Goal: Answer question/provide support: Share knowledge or assist other users

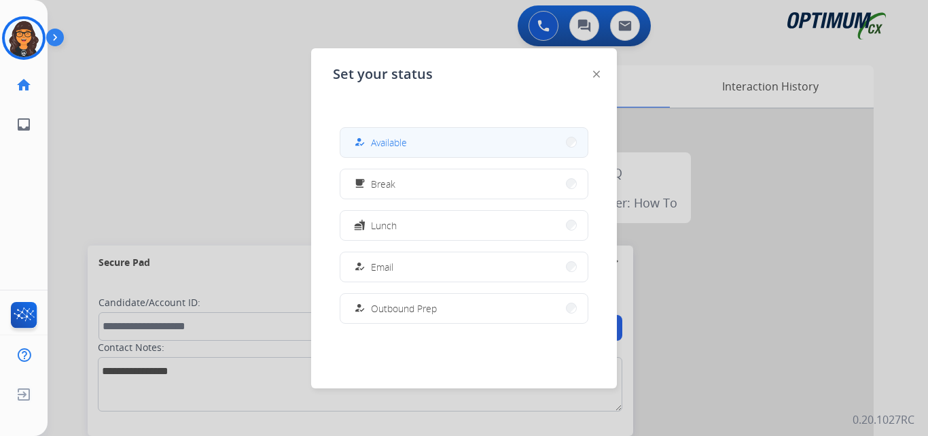
click at [425, 136] on button "how_to_reg Available" at bounding box center [464, 142] width 247 height 29
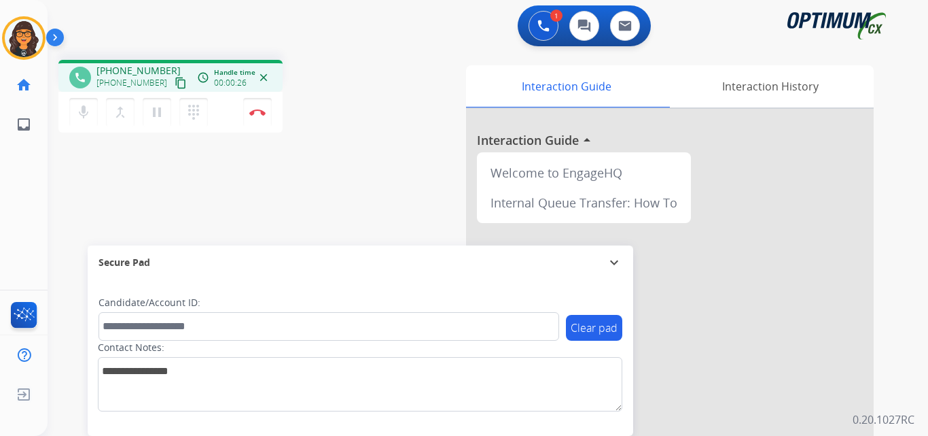
click at [175, 82] on mat-icon "content_copy" at bounding box center [181, 83] width 12 height 12
click at [175, 84] on mat-icon "content_copy" at bounding box center [181, 83] width 12 height 12
click at [261, 107] on button "Disconnect" at bounding box center [257, 112] width 29 height 29
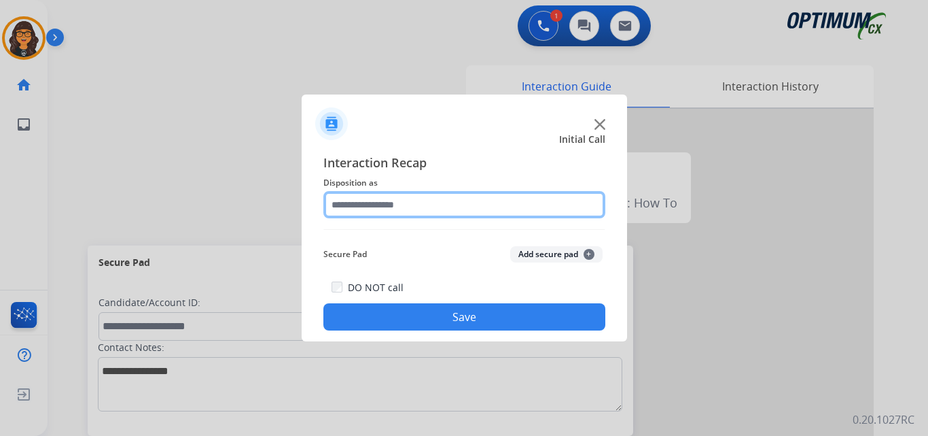
click at [376, 207] on input "text" at bounding box center [465, 204] width 282 height 27
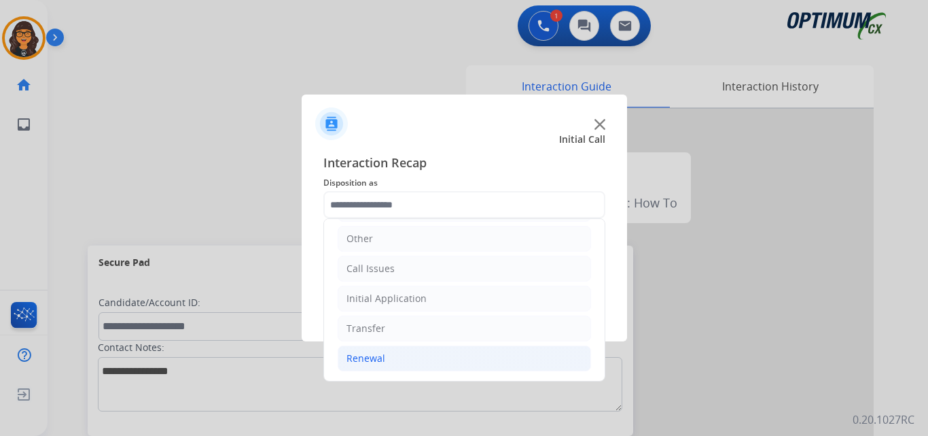
click at [372, 352] on div "Renewal" at bounding box center [366, 358] width 39 height 14
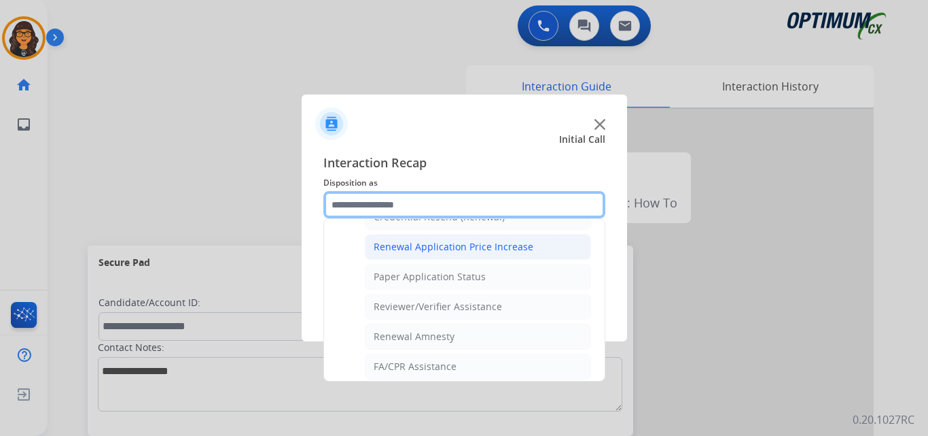
scroll to position [389, 0]
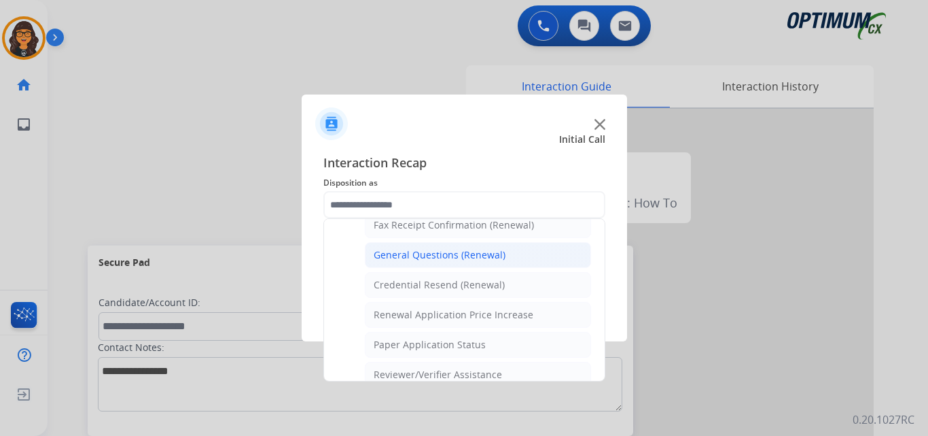
click at [436, 260] on div "General Questions (Renewal)" at bounding box center [440, 255] width 132 height 14
type input "**********"
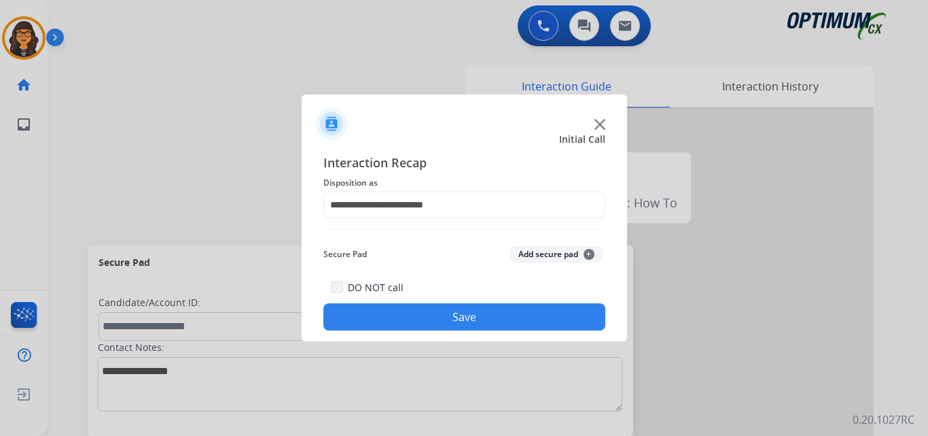
click at [436, 317] on button "Save" at bounding box center [465, 316] width 282 height 27
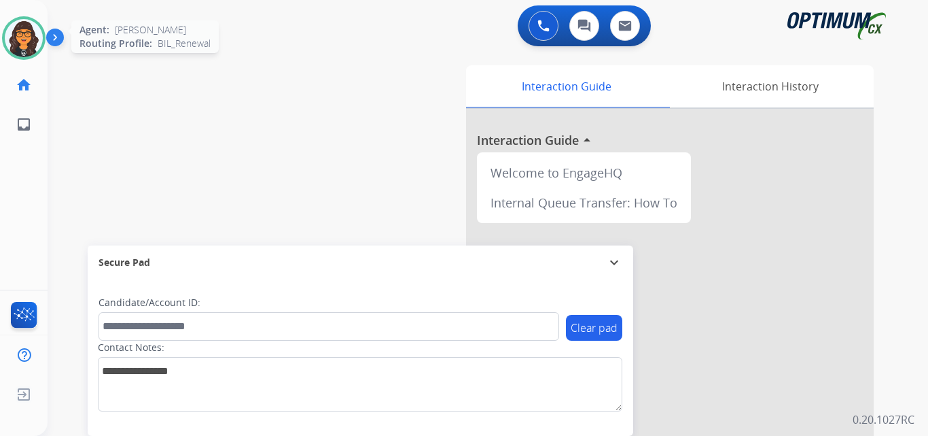
click at [21, 24] on img at bounding box center [24, 38] width 38 height 38
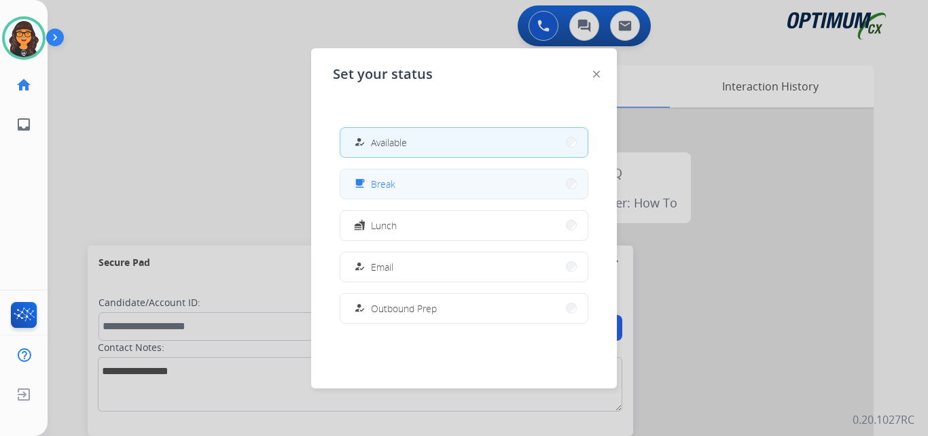
click at [382, 193] on button "free_breakfast Break" at bounding box center [464, 183] width 247 height 29
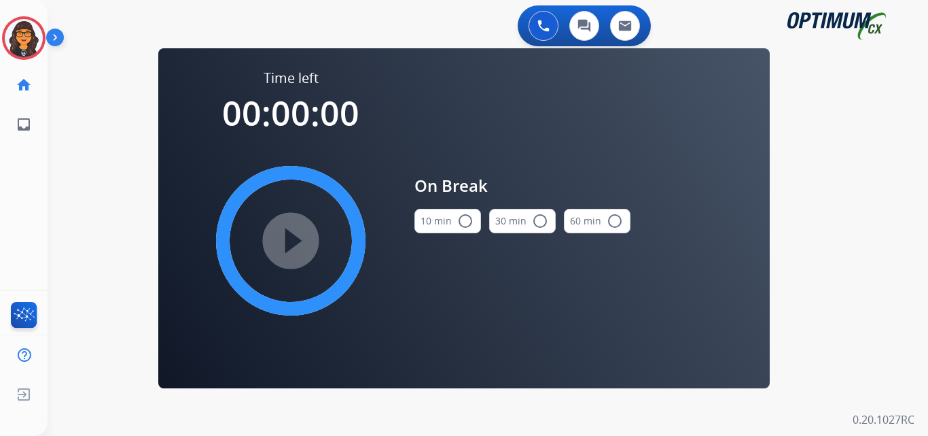
click at [451, 230] on button "10 min radio_button_unchecked" at bounding box center [448, 221] width 67 height 24
click at [297, 244] on mat-icon "play_circle_filled" at bounding box center [291, 240] width 16 height 16
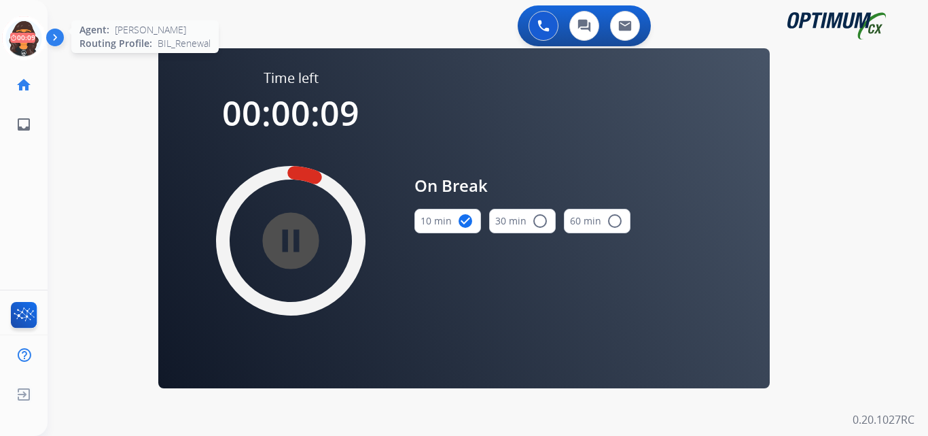
click at [27, 44] on icon at bounding box center [24, 38] width 44 height 44
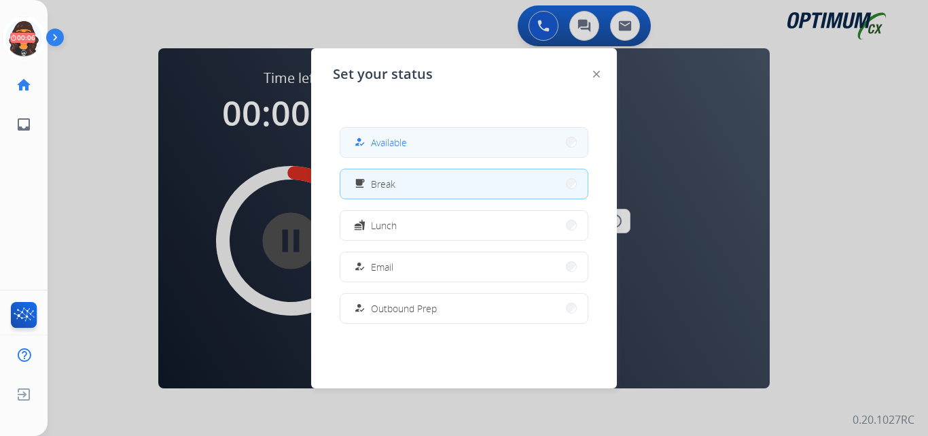
click at [394, 138] on span "Available" at bounding box center [389, 142] width 36 height 14
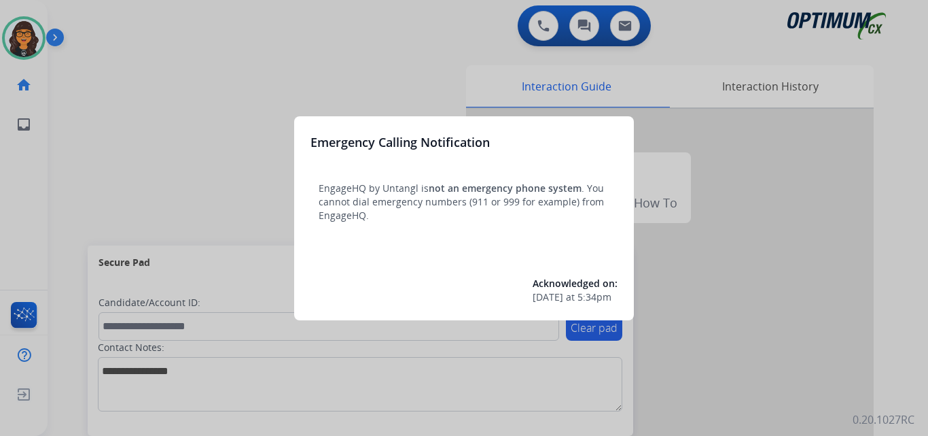
click at [86, 39] on div at bounding box center [464, 218] width 928 height 436
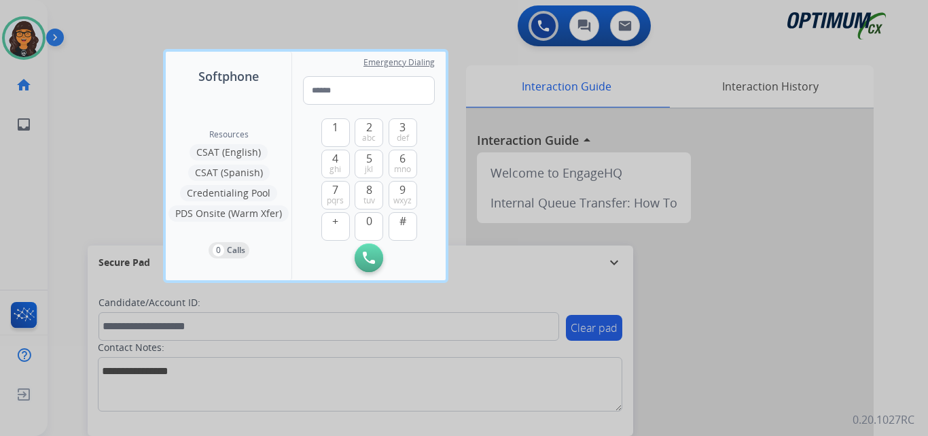
click at [117, 34] on div at bounding box center [464, 218] width 928 height 436
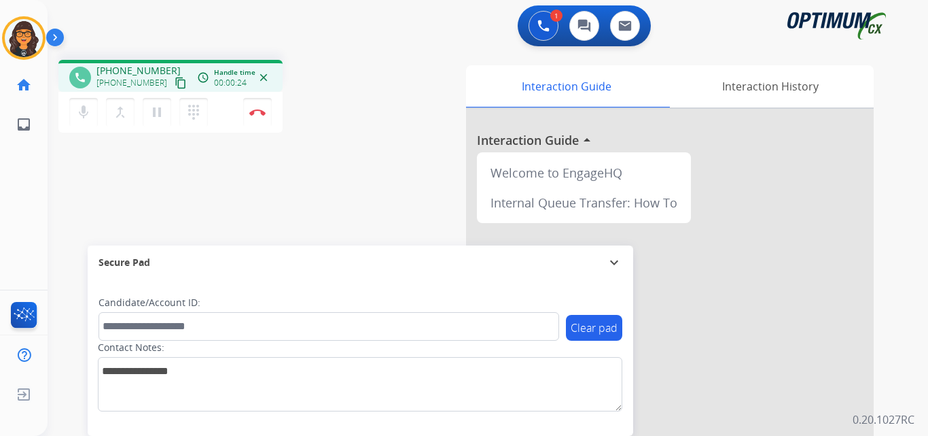
click at [175, 85] on mat-icon "content_copy" at bounding box center [181, 83] width 12 height 12
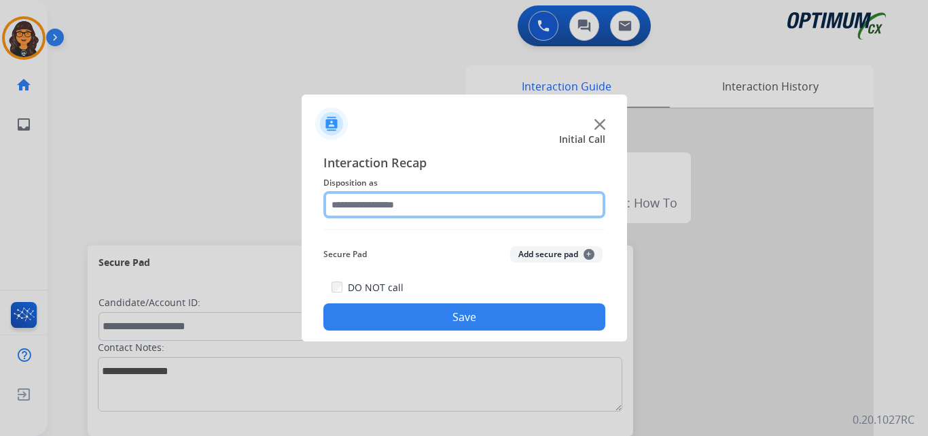
click at [349, 212] on input "text" at bounding box center [465, 204] width 282 height 27
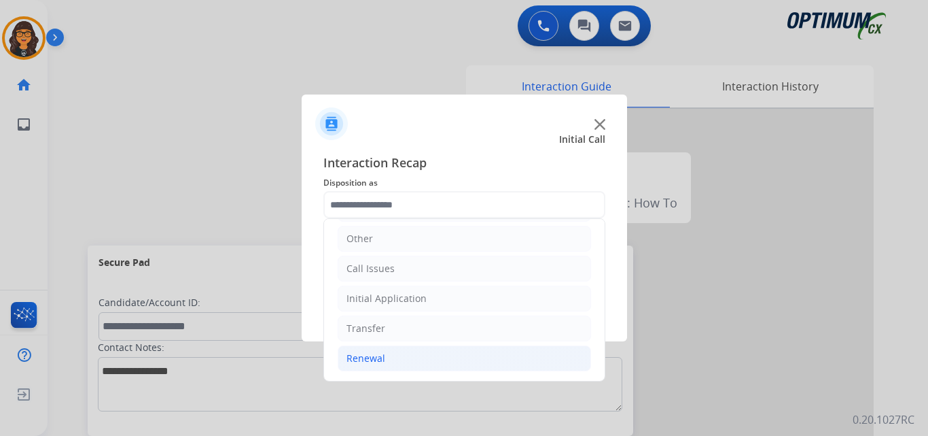
click at [375, 352] on div "Renewal" at bounding box center [366, 358] width 39 height 14
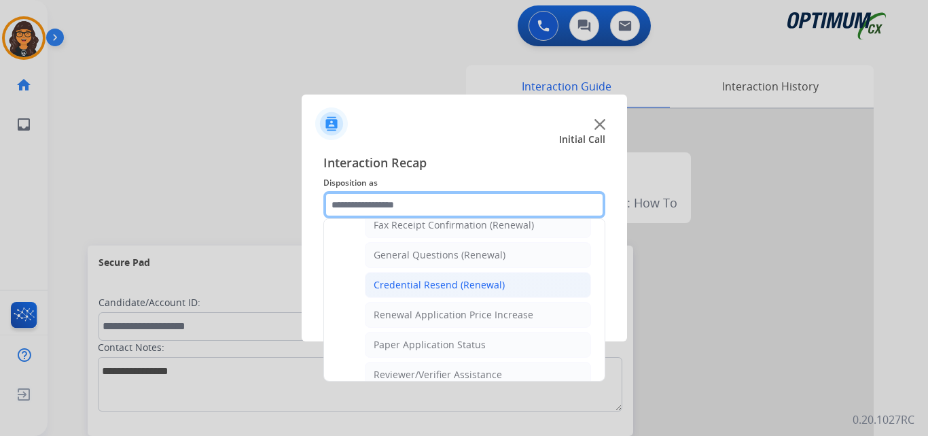
scroll to position [321, 0]
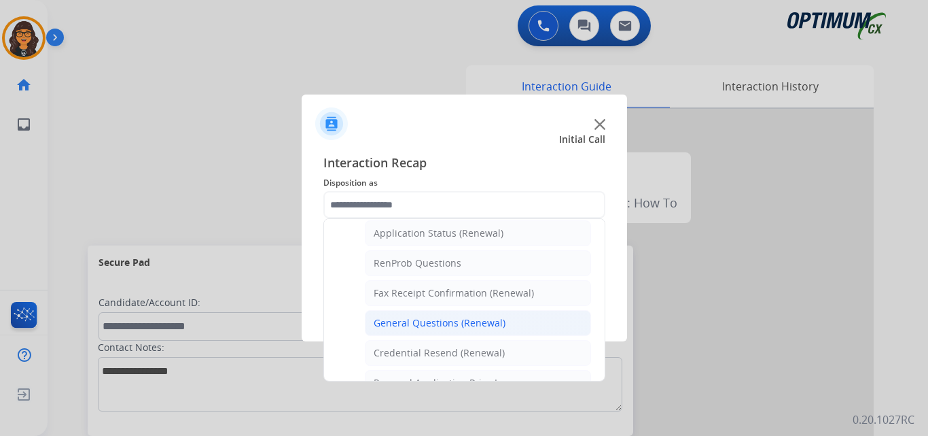
click at [445, 319] on div "General Questions (Renewal)" at bounding box center [440, 323] width 132 height 14
type input "**********"
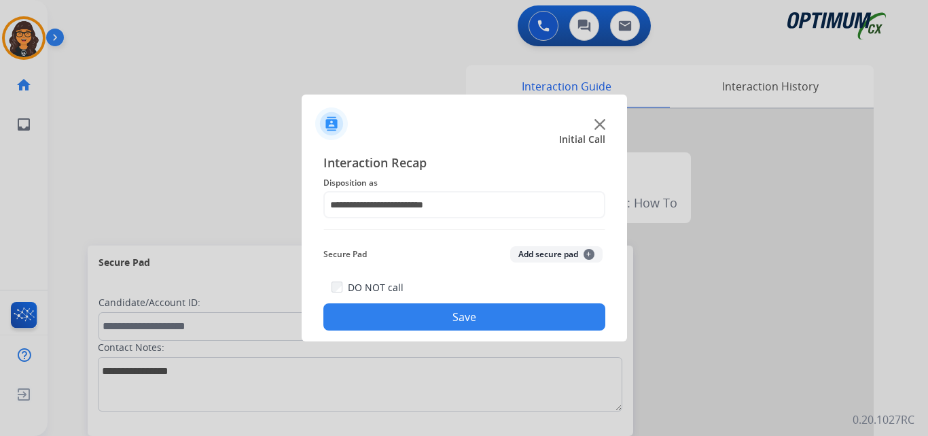
click at [464, 318] on button "Save" at bounding box center [465, 316] width 282 height 27
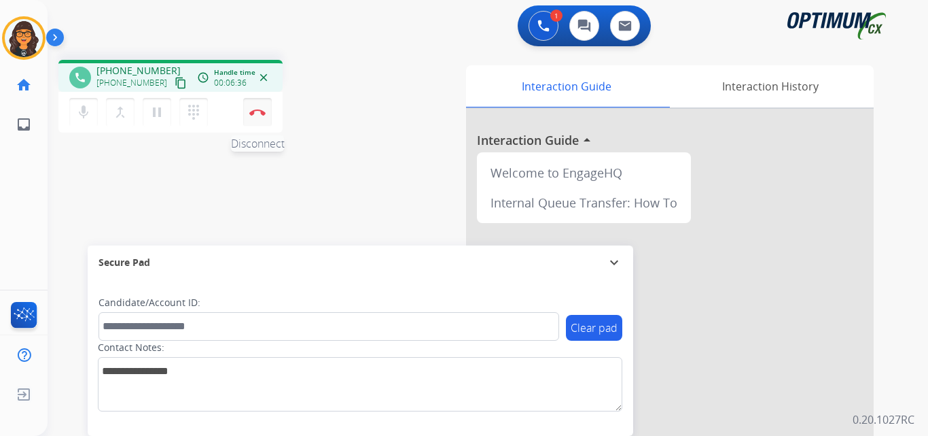
click at [260, 108] on button "Disconnect" at bounding box center [257, 112] width 29 height 29
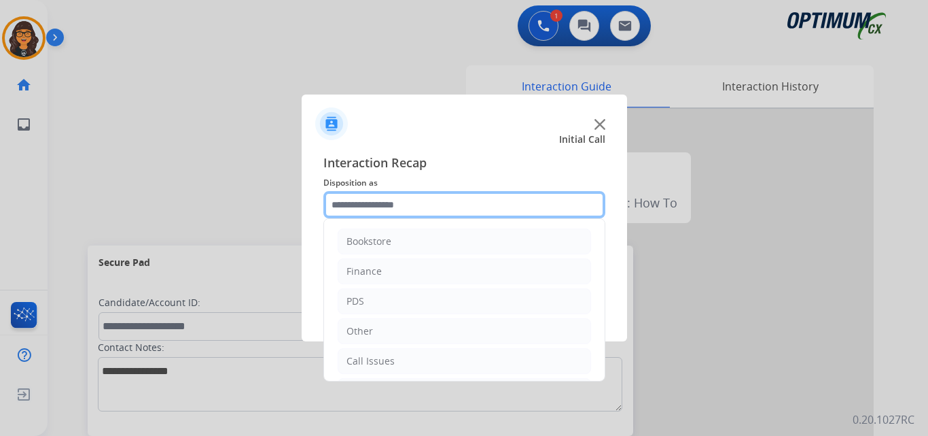
click at [355, 202] on input "text" at bounding box center [465, 204] width 282 height 27
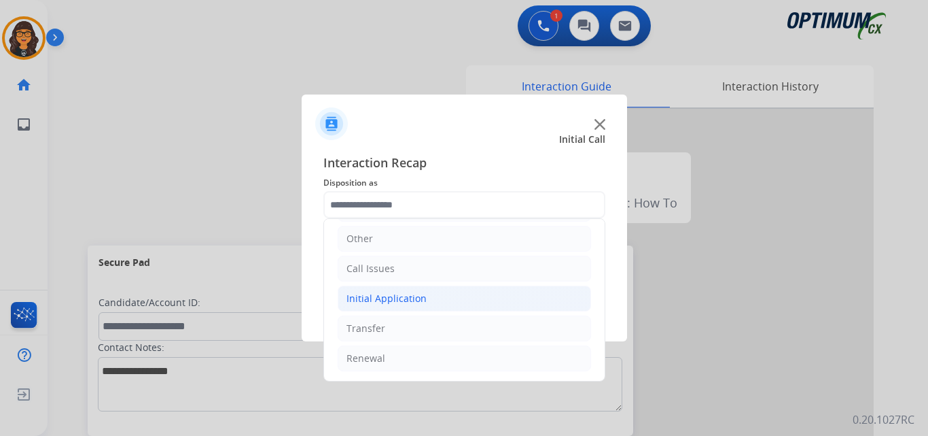
click at [396, 299] on div "Initial Application" at bounding box center [387, 299] width 80 height 14
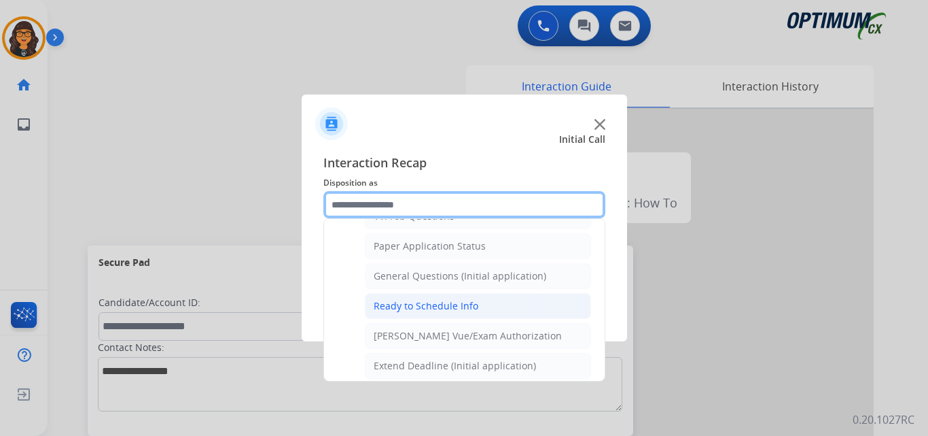
scroll to position [772, 0]
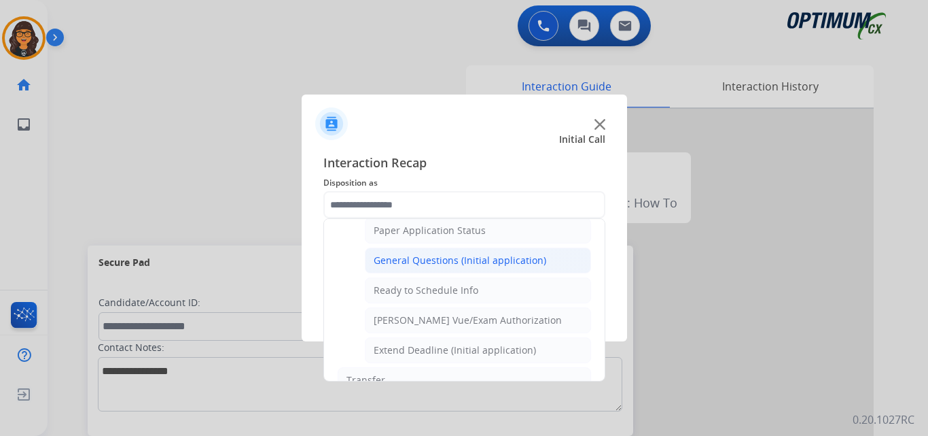
click at [482, 260] on div "General Questions (Initial application)" at bounding box center [460, 261] width 173 height 14
type input "**********"
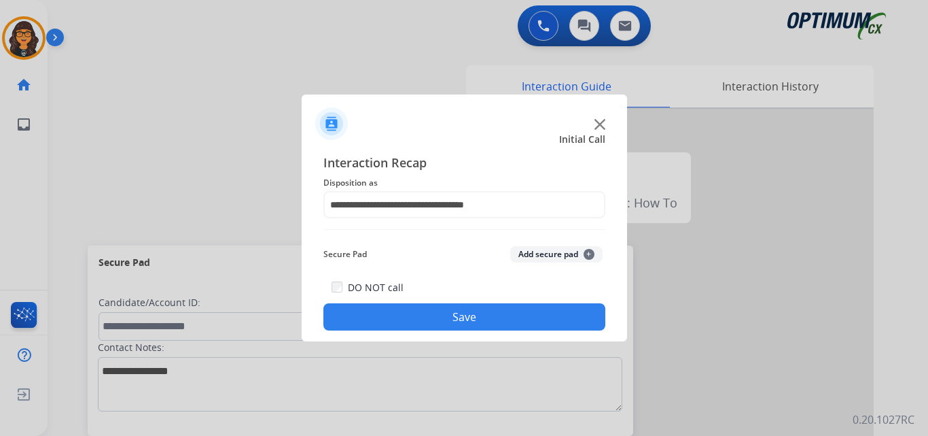
click at [462, 315] on button "Save" at bounding box center [465, 316] width 282 height 27
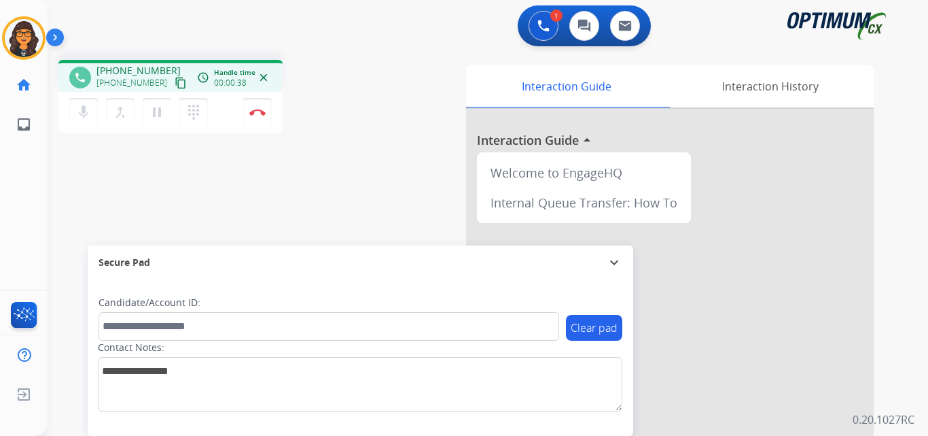
click at [175, 84] on mat-icon "content_copy" at bounding box center [181, 83] width 12 height 12
drag, startPoint x: 164, startPoint y: 85, endPoint x: 167, endPoint y: 70, distance: 15.2
click at [175, 83] on mat-icon "content_copy" at bounding box center [181, 83] width 12 height 12
click at [254, 109] on img at bounding box center [257, 112] width 16 height 7
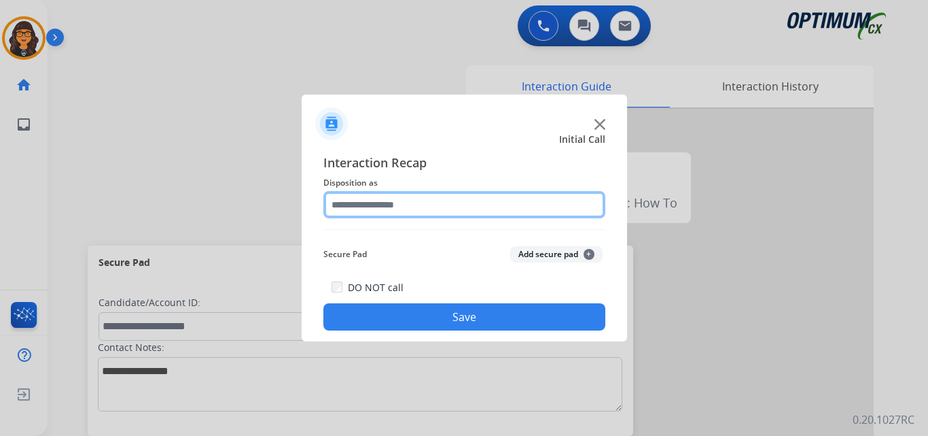
click at [379, 204] on input "text" at bounding box center [465, 204] width 282 height 27
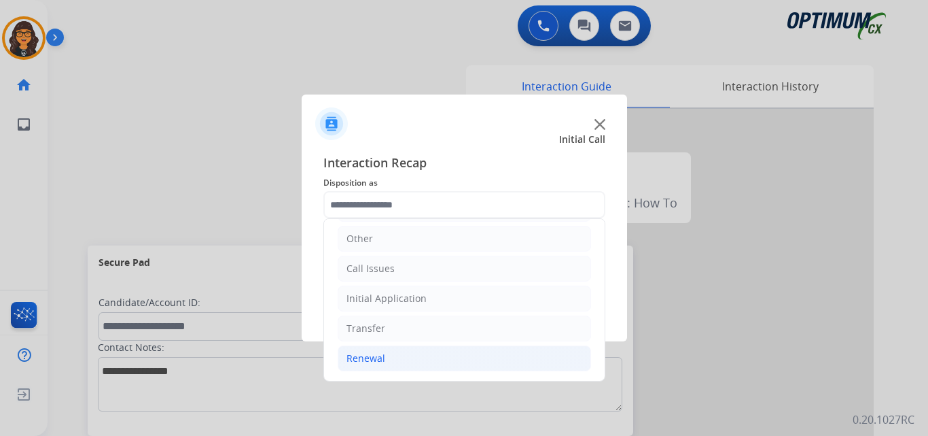
click at [377, 362] on div "Renewal" at bounding box center [366, 358] width 39 height 14
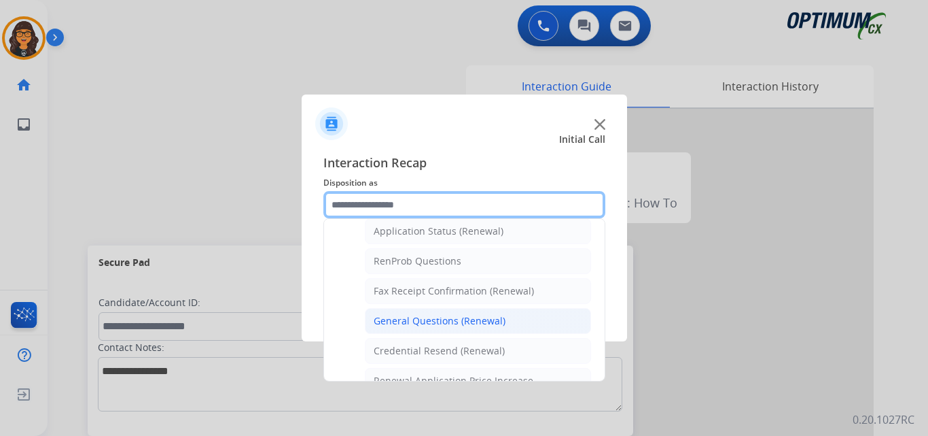
scroll to position [364, 0]
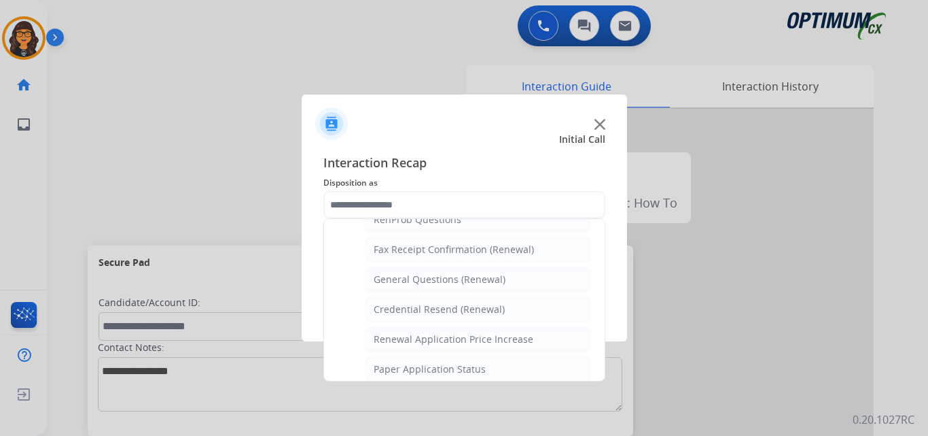
click at [490, 288] on li "General Questions (Renewal)" at bounding box center [478, 279] width 226 height 26
type input "**********"
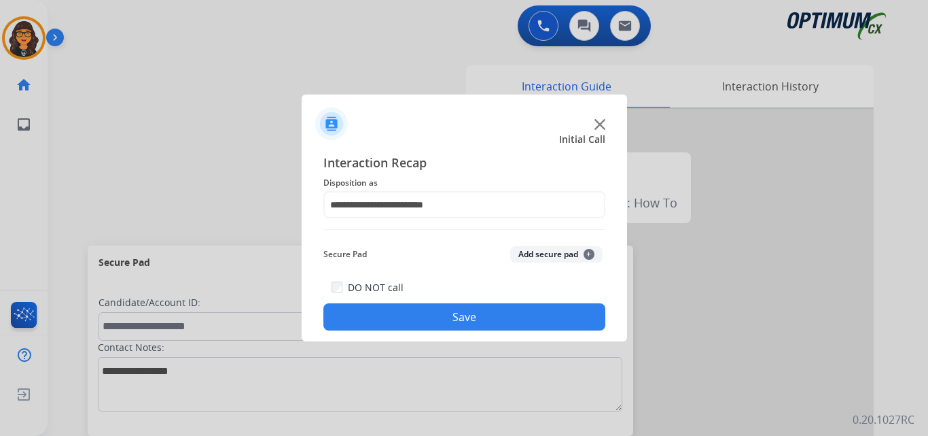
click at [478, 326] on button "Save" at bounding box center [465, 316] width 282 height 27
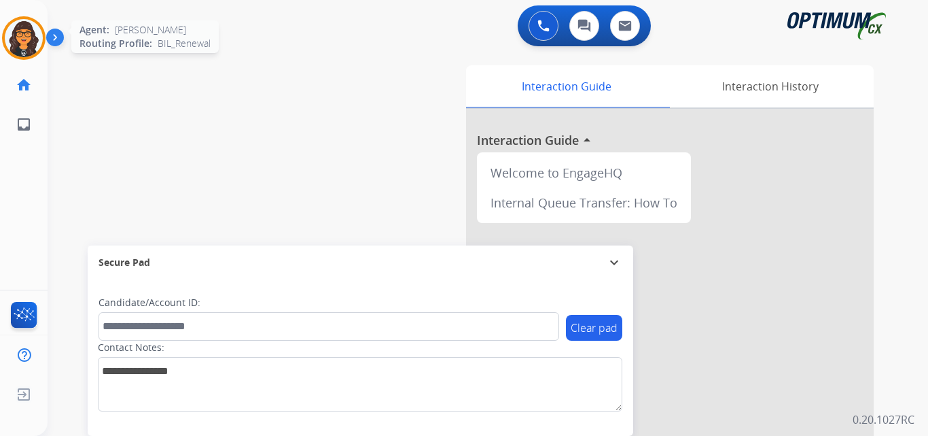
click at [9, 36] on img at bounding box center [24, 38] width 38 height 38
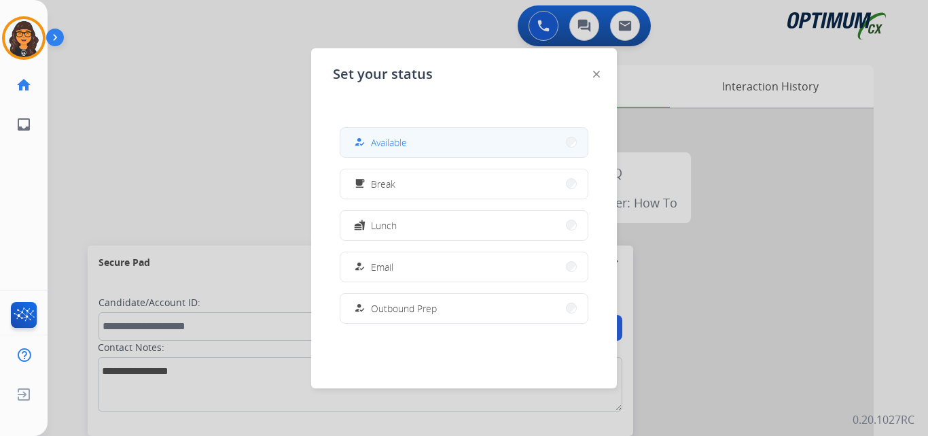
click at [375, 148] on div "how_to_reg Available" at bounding box center [379, 142] width 56 height 16
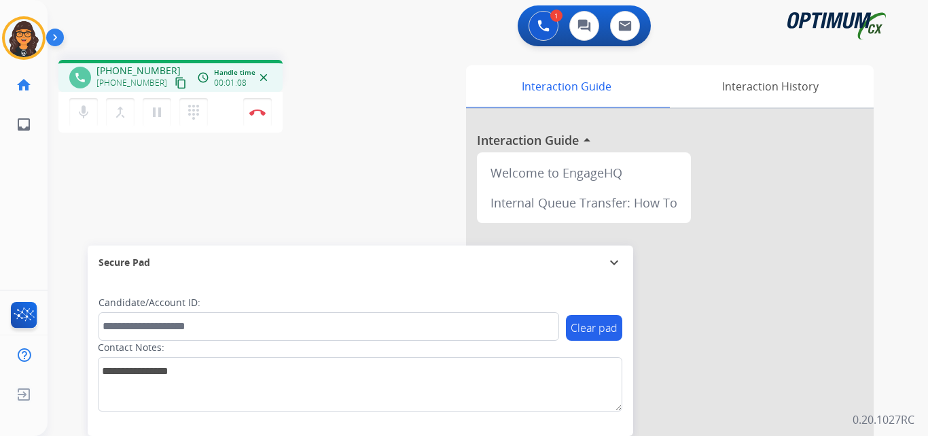
click at [175, 86] on mat-icon "content_copy" at bounding box center [181, 83] width 12 height 12
click at [253, 107] on button "Disconnect" at bounding box center [257, 112] width 29 height 29
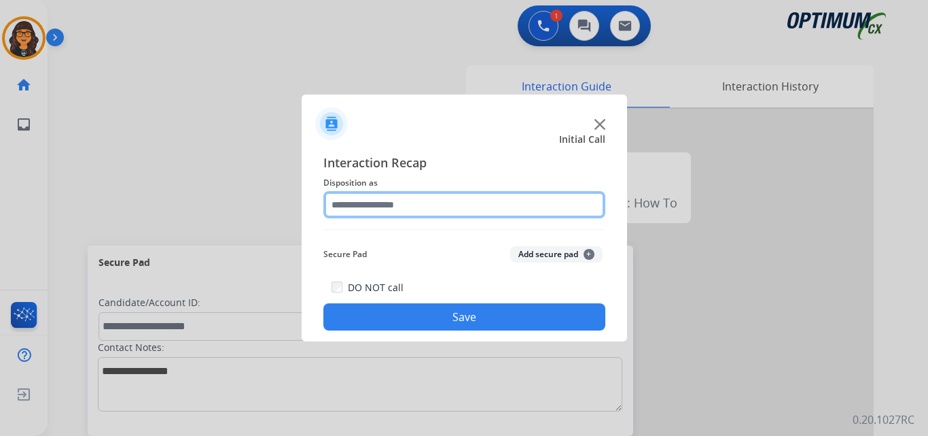
click at [373, 205] on input "text" at bounding box center [465, 204] width 282 height 27
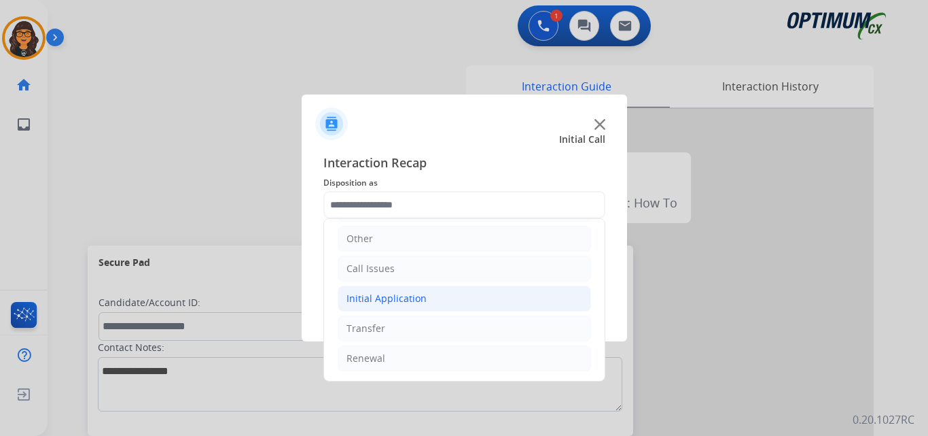
click at [400, 301] on div "Initial Application" at bounding box center [387, 299] width 80 height 14
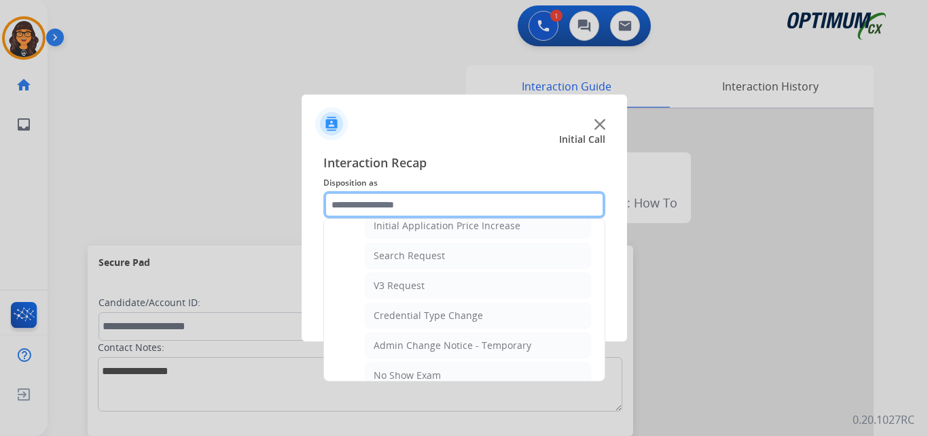
scroll to position [500, 0]
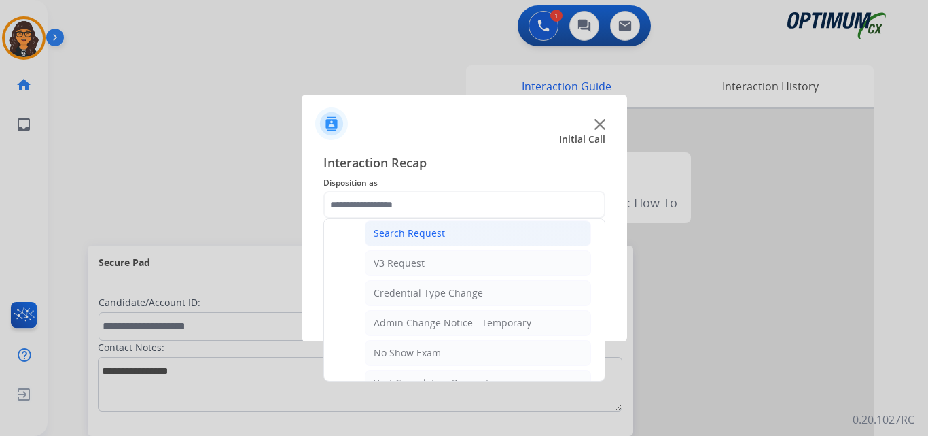
click at [417, 237] on div "Search Request" at bounding box center [409, 233] width 71 height 14
type input "**********"
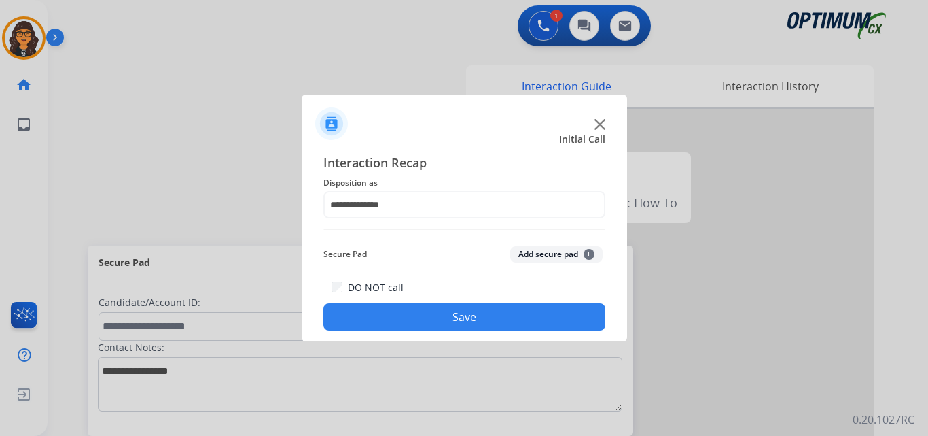
click at [441, 313] on button "Save" at bounding box center [465, 316] width 282 height 27
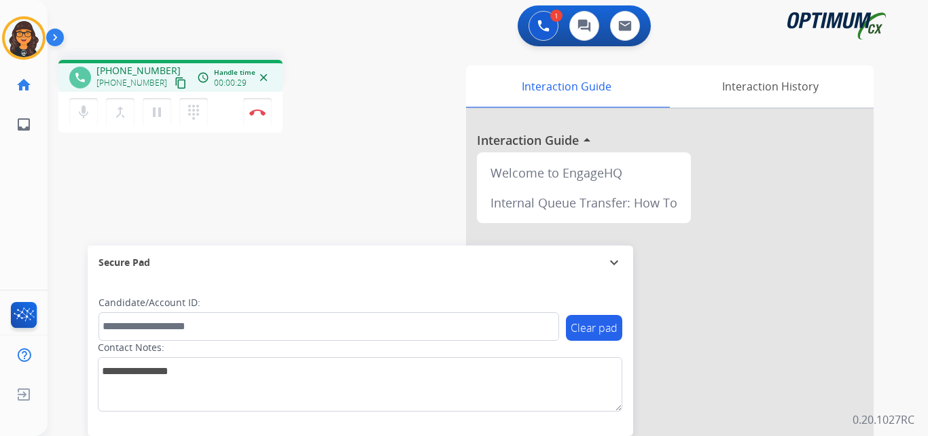
click at [175, 83] on mat-icon "content_copy" at bounding box center [181, 83] width 12 height 12
click at [258, 113] on img at bounding box center [257, 112] width 16 height 7
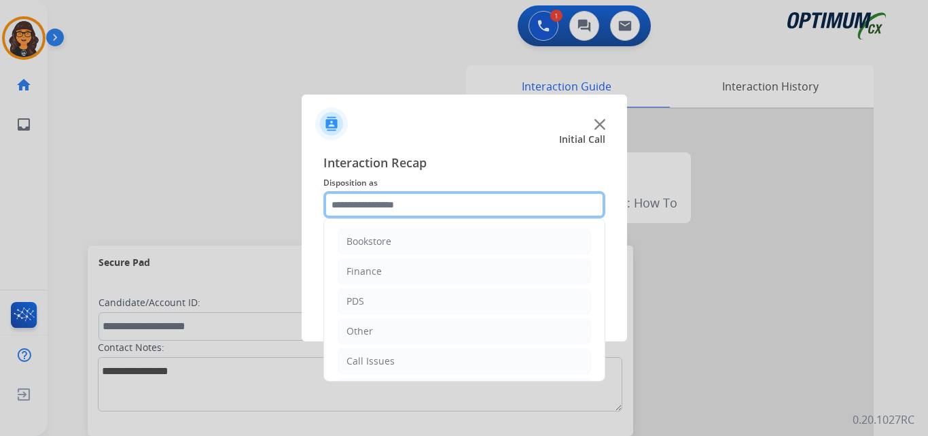
click at [349, 196] on input "text" at bounding box center [465, 204] width 282 height 27
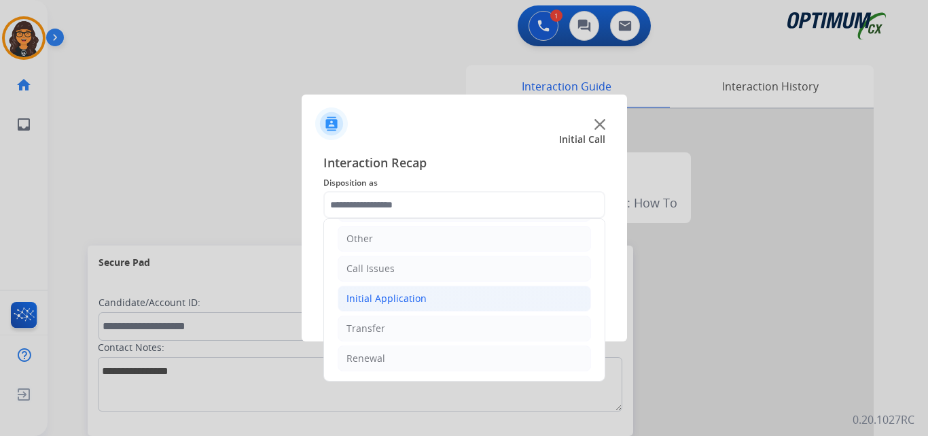
click at [408, 302] on div "Initial Application" at bounding box center [387, 299] width 80 height 14
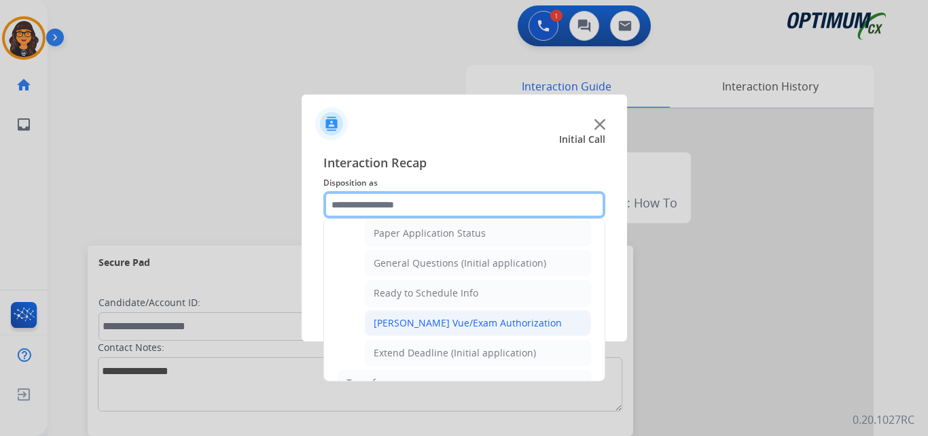
scroll to position [772, 0]
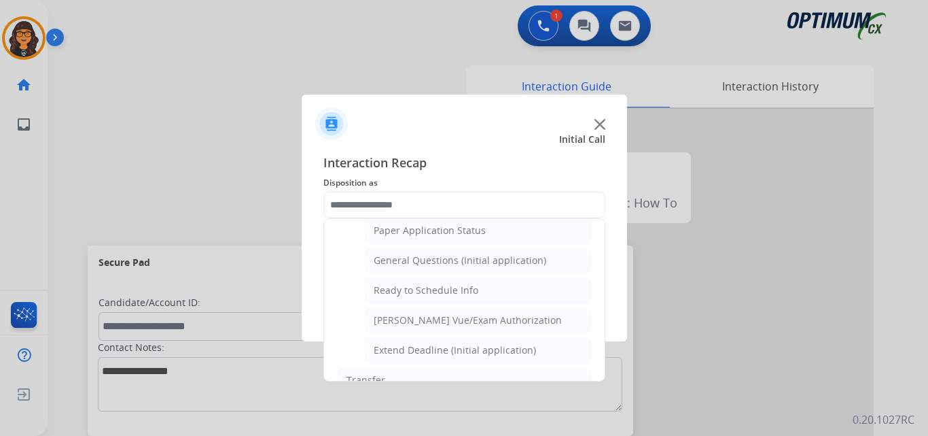
click at [442, 268] on li "General Questions (Initial application)" at bounding box center [478, 260] width 226 height 26
type input "**********"
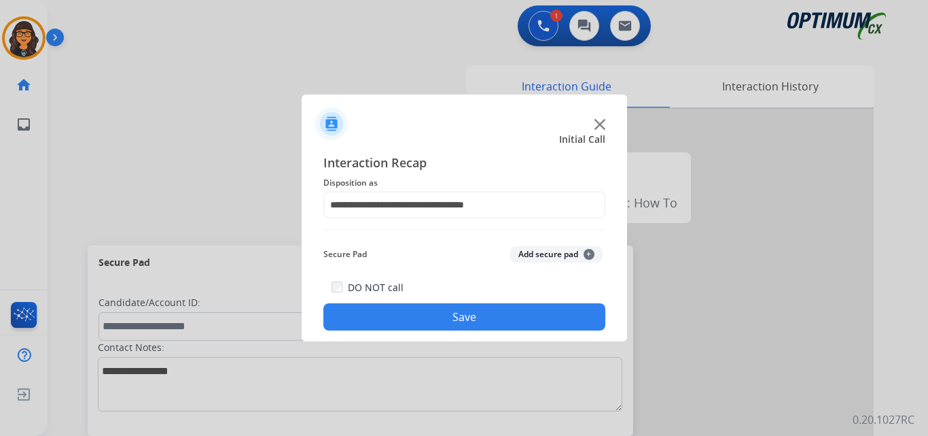
click at [442, 319] on button "Save" at bounding box center [465, 316] width 282 height 27
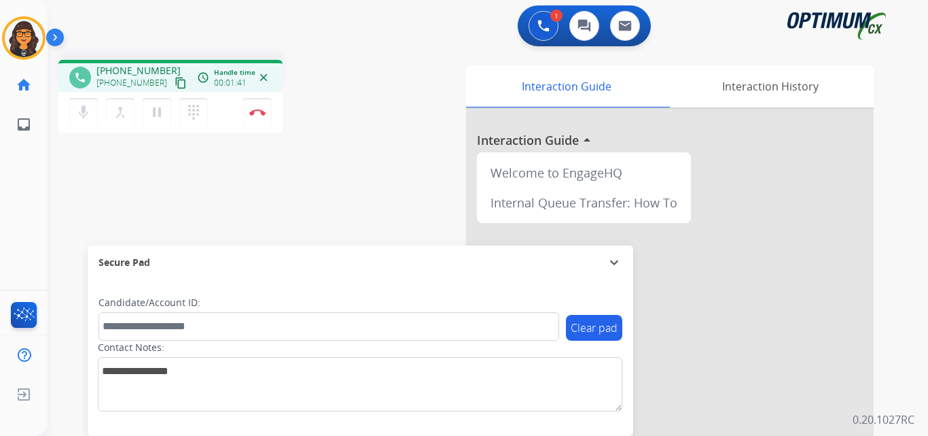
click at [175, 85] on mat-icon "content_copy" at bounding box center [181, 83] width 12 height 12
click at [261, 107] on button "Disconnect" at bounding box center [257, 112] width 29 height 29
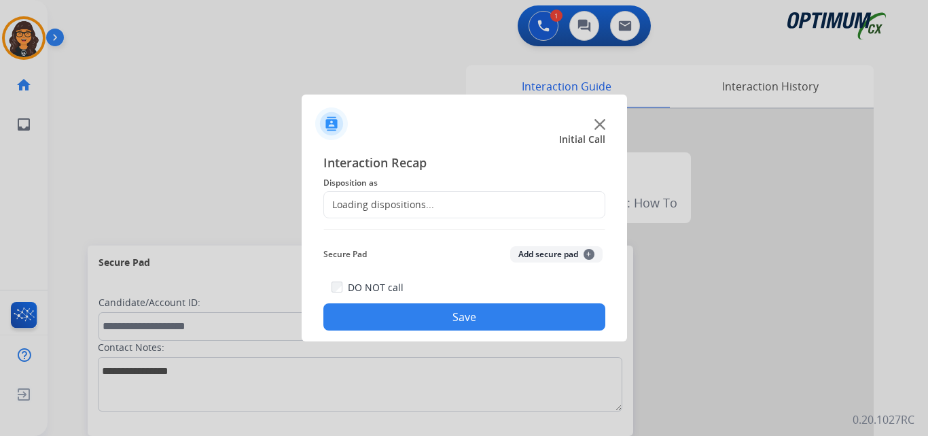
click at [375, 206] on div "Loading dispositions..." at bounding box center [379, 205] width 110 height 14
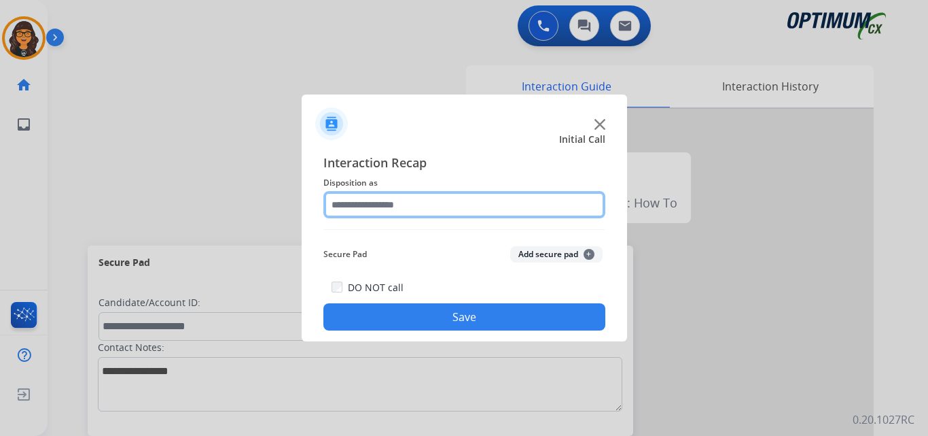
click at [375, 206] on input "text" at bounding box center [465, 204] width 282 height 27
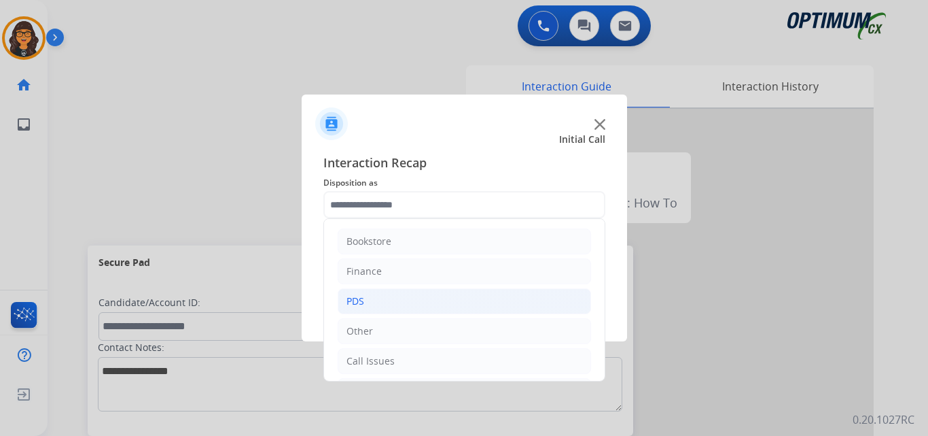
click at [370, 301] on li "PDS" at bounding box center [465, 301] width 254 height 26
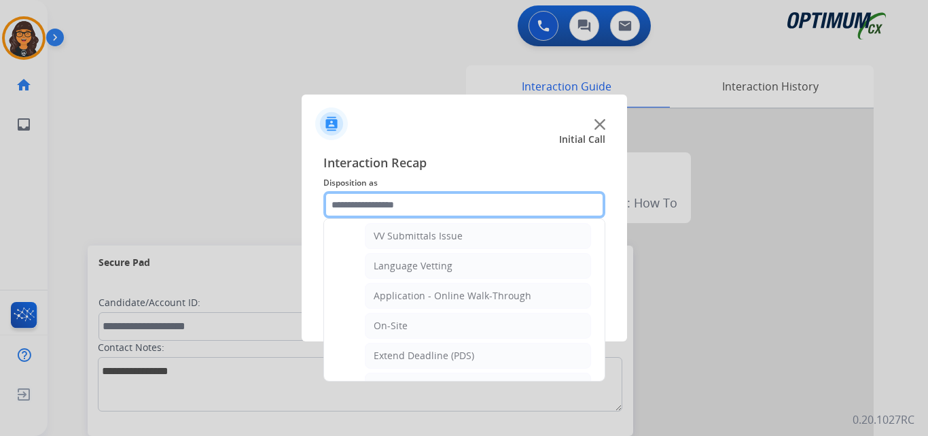
scroll to position [340, 0]
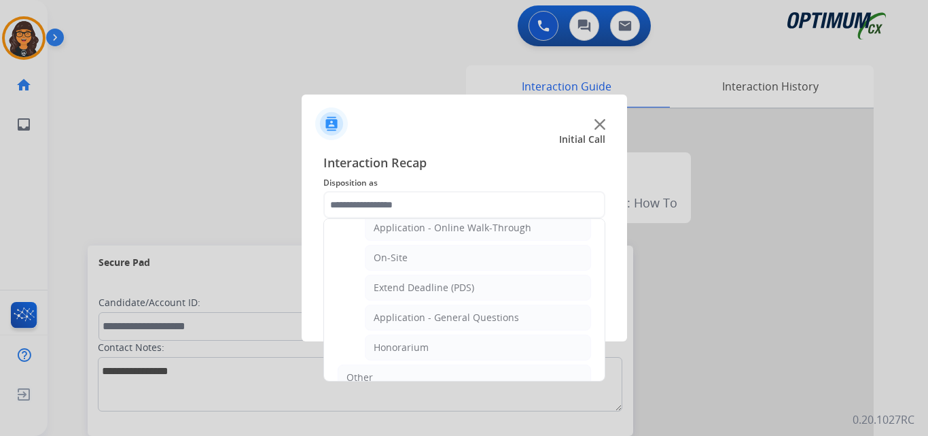
click at [457, 317] on div "Application - General Questions" at bounding box center [446, 318] width 145 height 14
type input "**********"
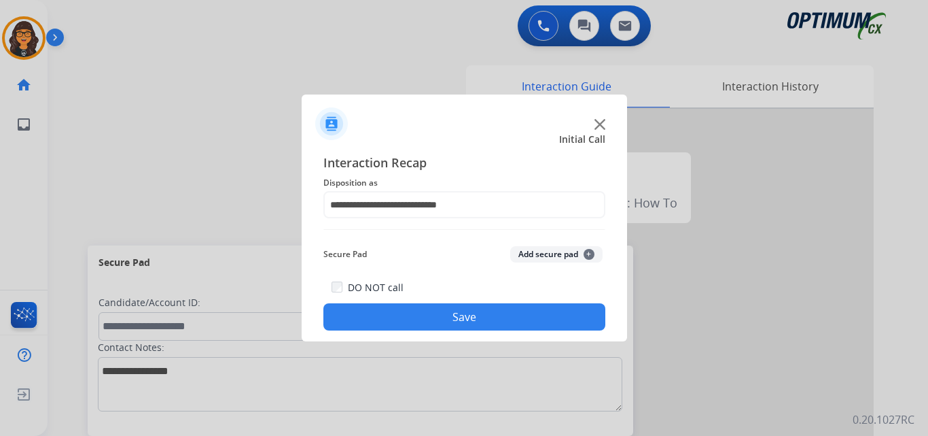
click at [457, 317] on button "Save" at bounding box center [465, 316] width 282 height 27
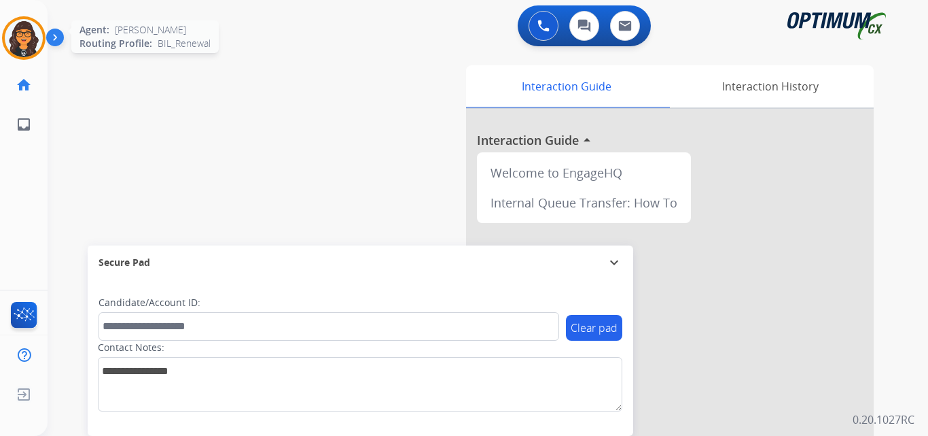
drag, startPoint x: 31, startPoint y: 27, endPoint x: 68, endPoint y: 43, distance: 39.9
click at [32, 27] on img at bounding box center [24, 38] width 38 height 38
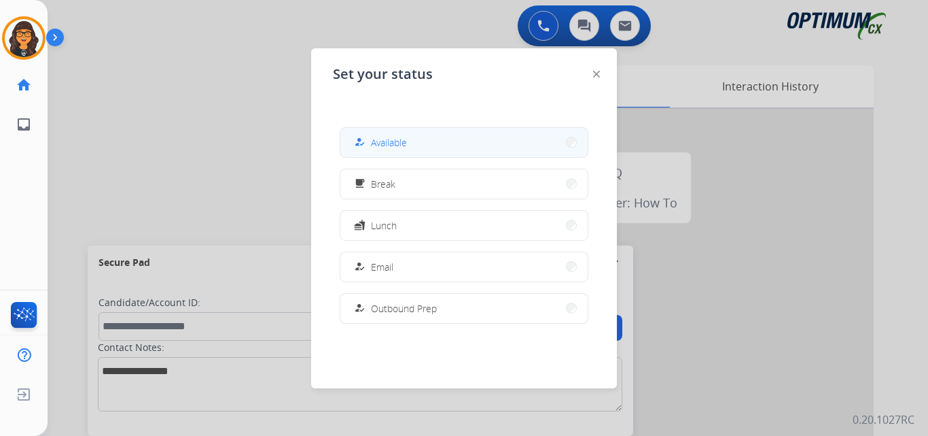
click at [368, 136] on div "how_to_reg" at bounding box center [361, 142] width 20 height 16
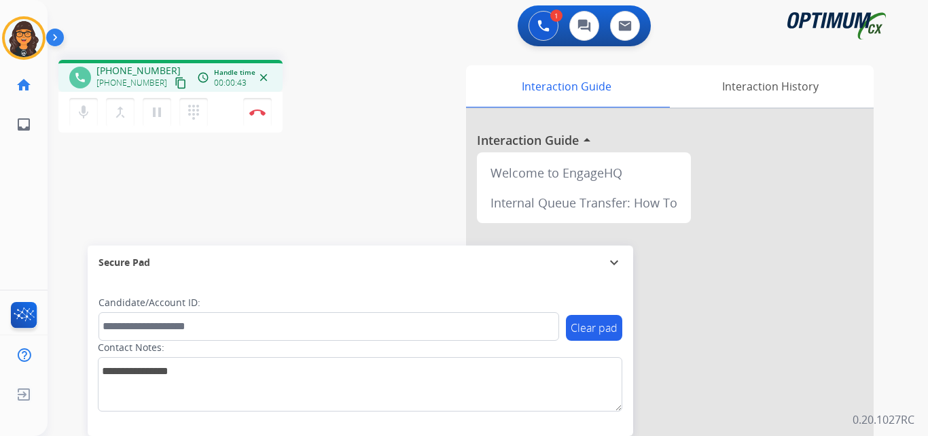
click at [175, 79] on mat-icon "content_copy" at bounding box center [181, 83] width 12 height 12
click at [175, 82] on mat-icon "content_copy" at bounding box center [181, 83] width 12 height 12
click at [255, 117] on button "Disconnect" at bounding box center [257, 112] width 29 height 29
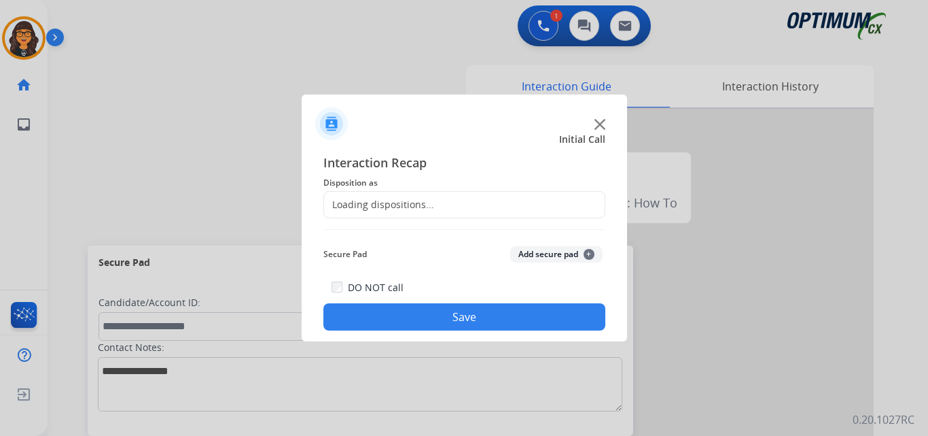
click at [351, 200] on div "Loading dispositions..." at bounding box center [379, 205] width 110 height 14
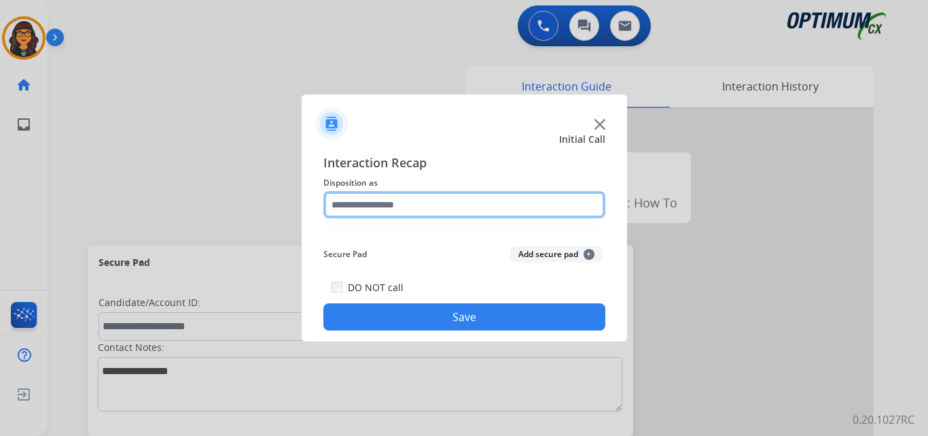
click at [351, 200] on input "text" at bounding box center [465, 204] width 282 height 27
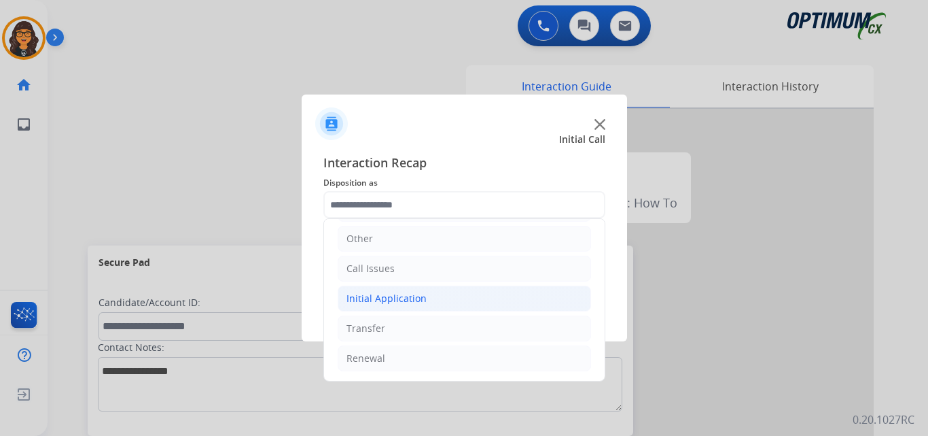
click at [411, 305] on div "Initial Application" at bounding box center [387, 299] width 80 height 14
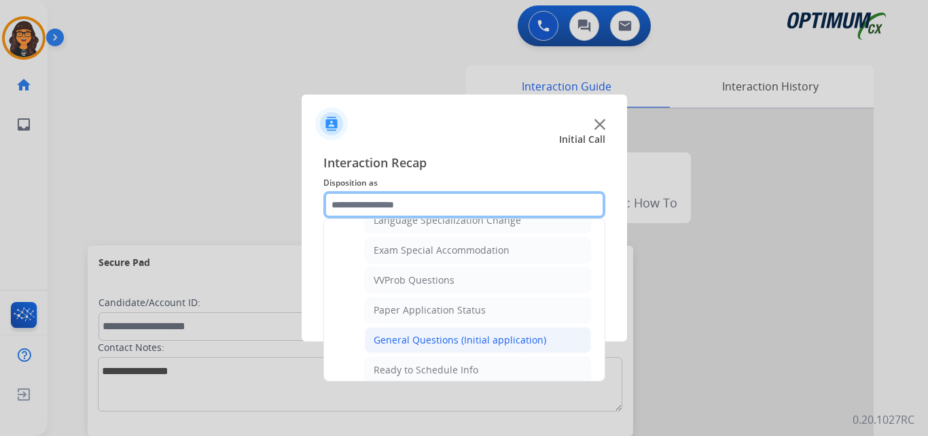
scroll to position [704, 0]
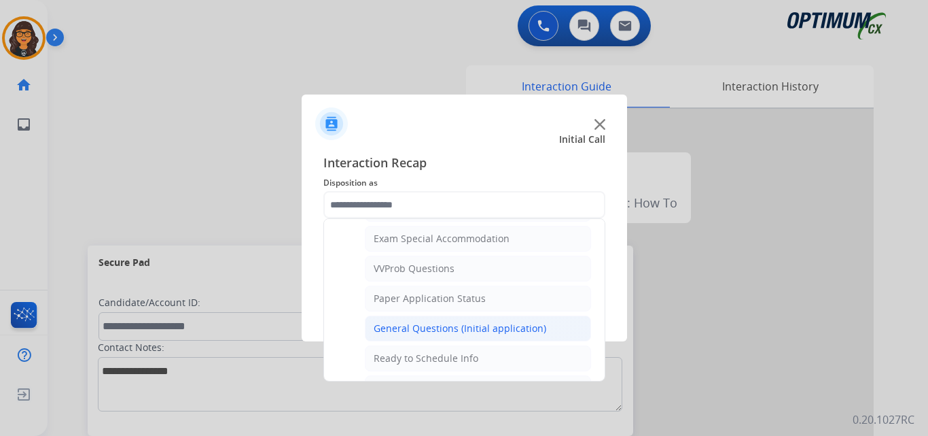
click at [425, 329] on div "General Questions (Initial application)" at bounding box center [460, 328] width 173 height 14
type input "**********"
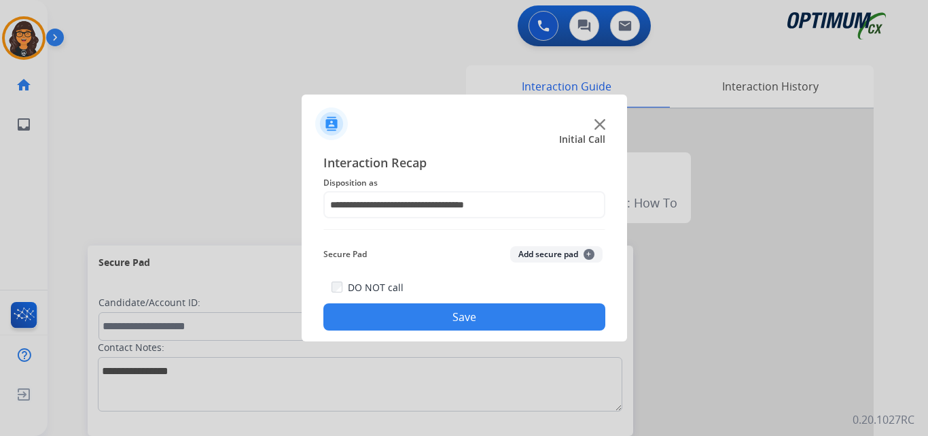
click at [428, 313] on button "Save" at bounding box center [465, 316] width 282 height 27
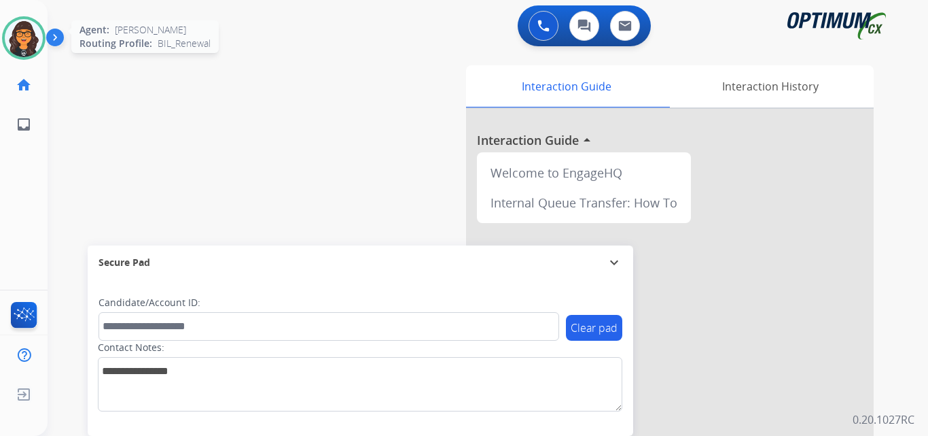
click at [10, 37] on img at bounding box center [24, 38] width 38 height 38
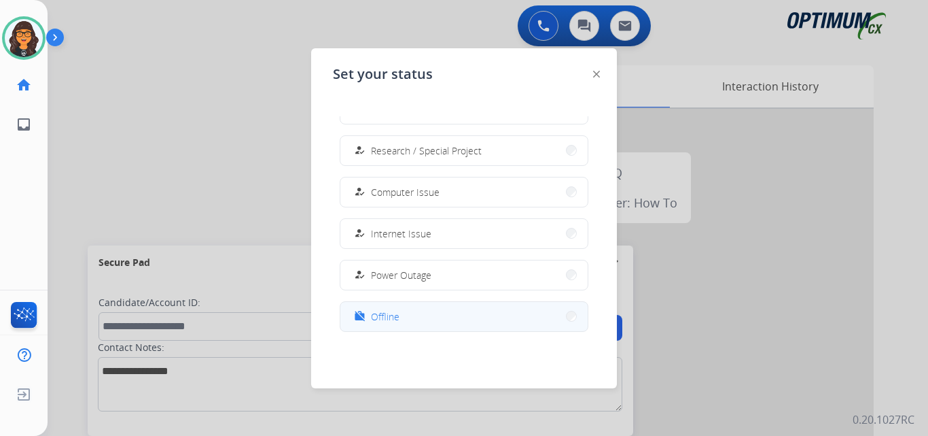
scroll to position [339, 0]
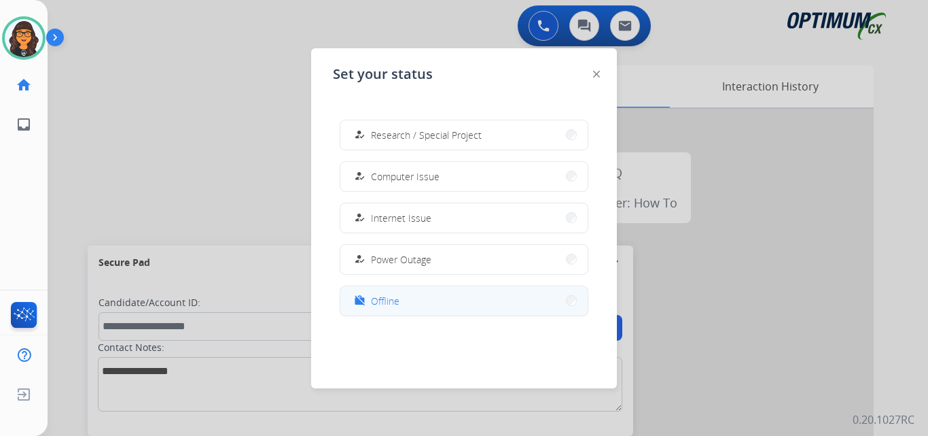
click at [375, 298] on span "Offline" at bounding box center [385, 301] width 29 height 14
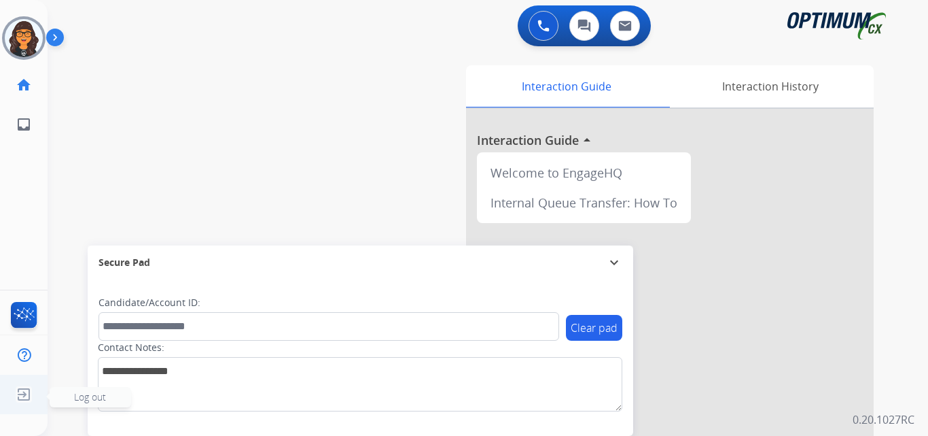
click at [27, 396] on img at bounding box center [24, 394] width 24 height 26
